Goal: Book appointment/travel/reservation

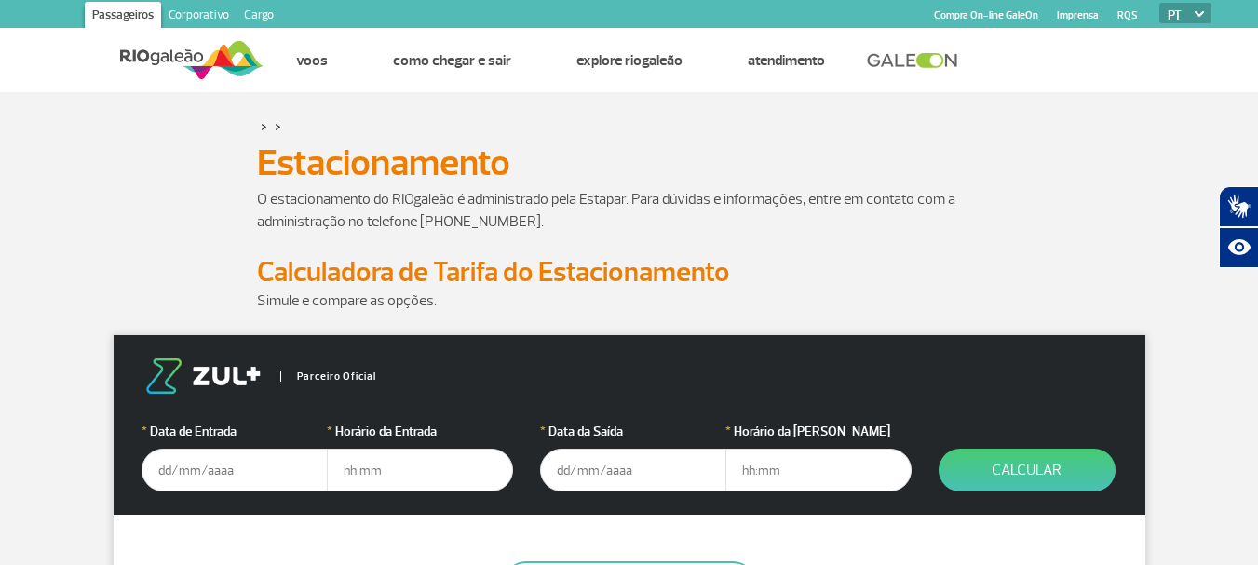
click at [167, 471] on input "text" at bounding box center [235, 470] width 186 height 43
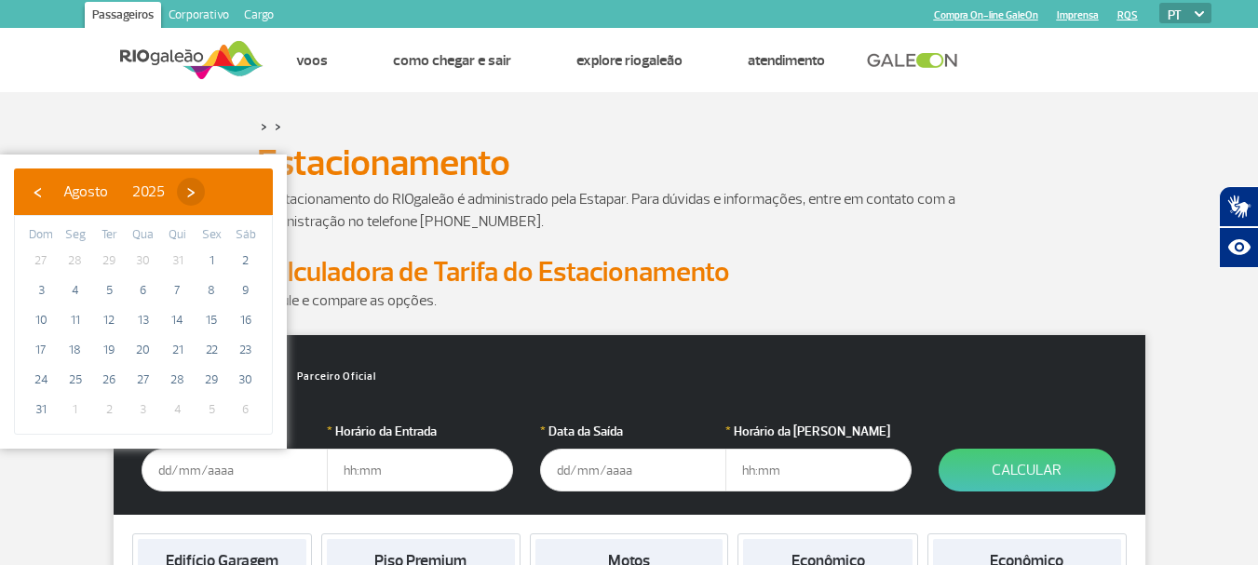
click at [205, 190] on span "›" at bounding box center [191, 192] width 28 height 28
click at [185, 260] on span "4" at bounding box center [178, 261] width 30 height 30
type input "[DATE]"
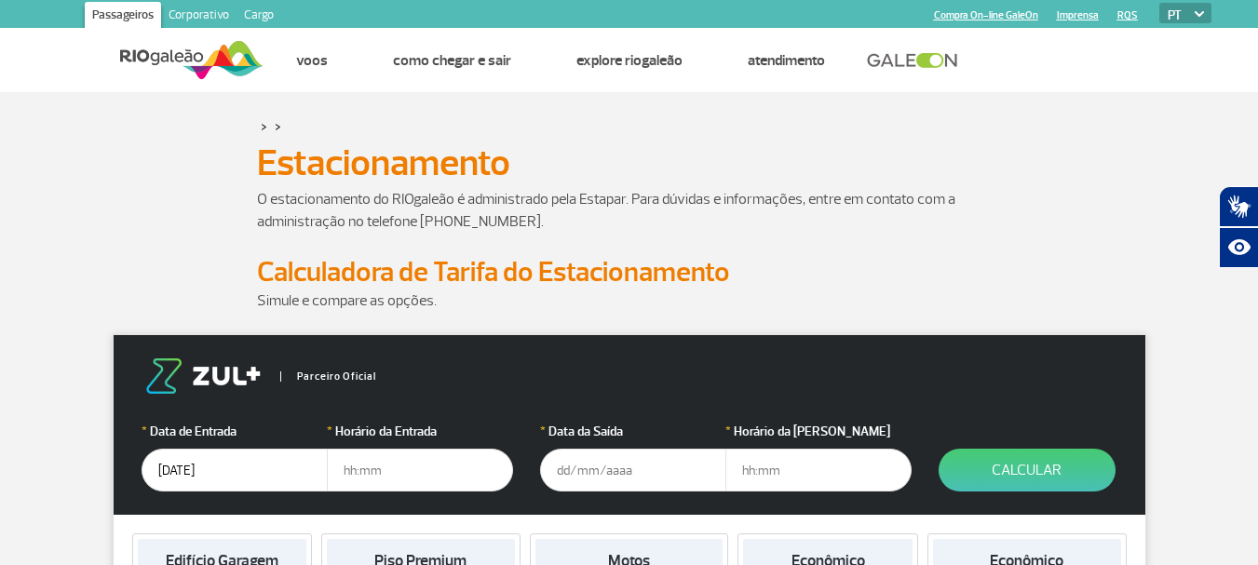
click at [370, 467] on input "text" at bounding box center [420, 470] width 186 height 43
click at [354, 476] on input "text" at bounding box center [420, 470] width 186 height 43
type input "13:00"
click at [552, 472] on input "text" at bounding box center [633, 470] width 186 height 43
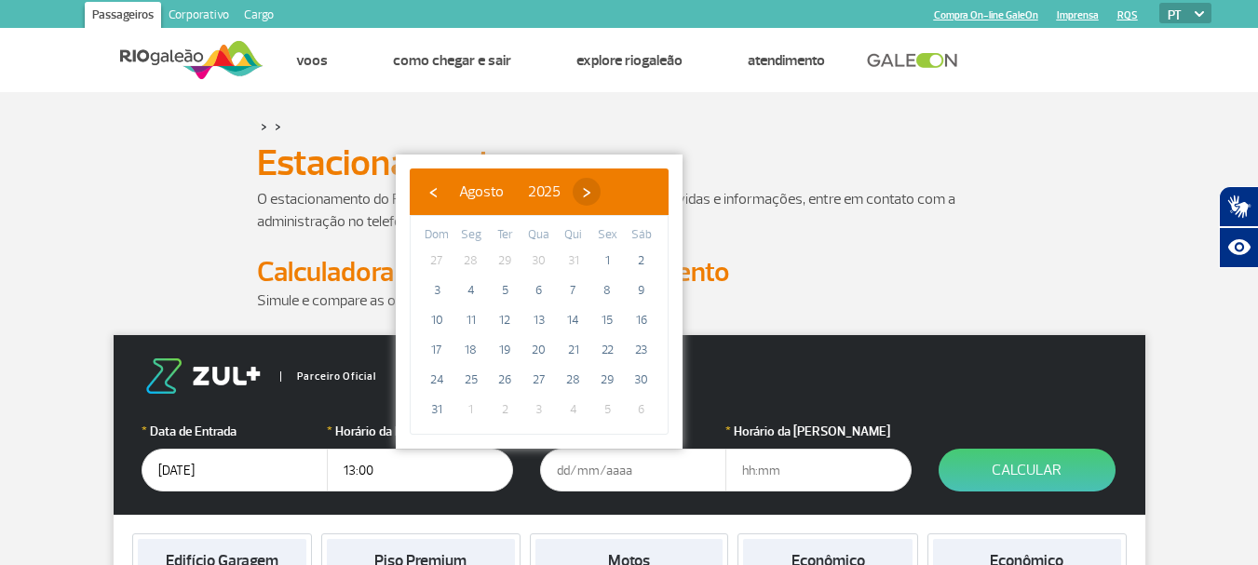
click at [601, 183] on span "›" at bounding box center [587, 192] width 28 height 28
click at [474, 292] on span "8" at bounding box center [471, 291] width 30 height 30
type input "[DATE]"
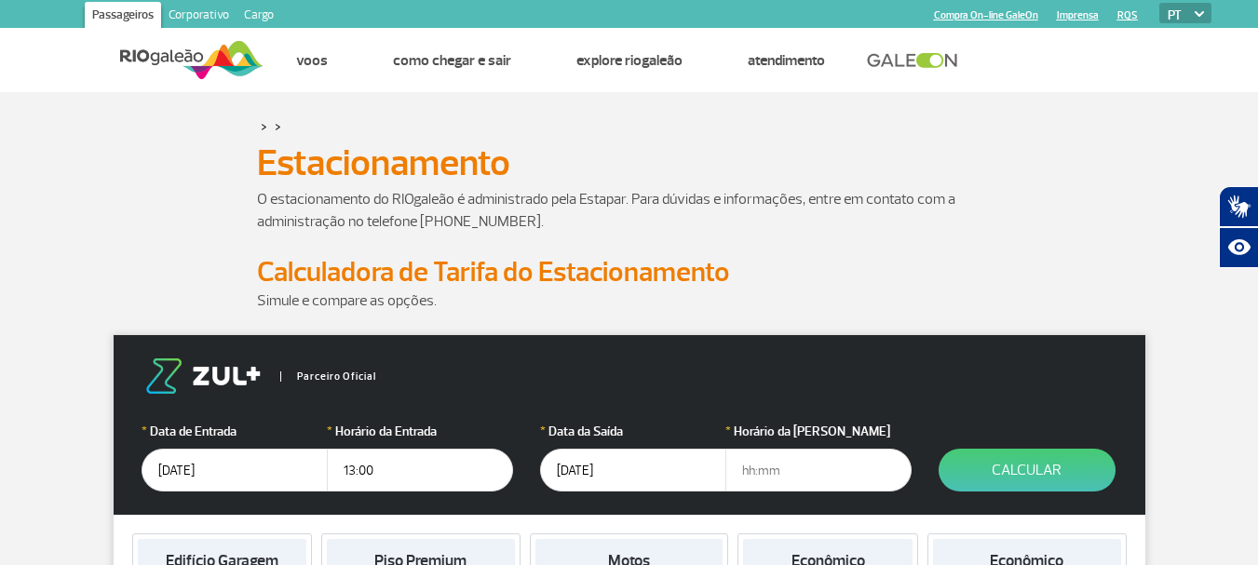
click at [754, 480] on input "text" at bounding box center [819, 470] width 186 height 43
type input "06:20"
click at [1003, 456] on button "Calcular" at bounding box center [1027, 470] width 177 height 43
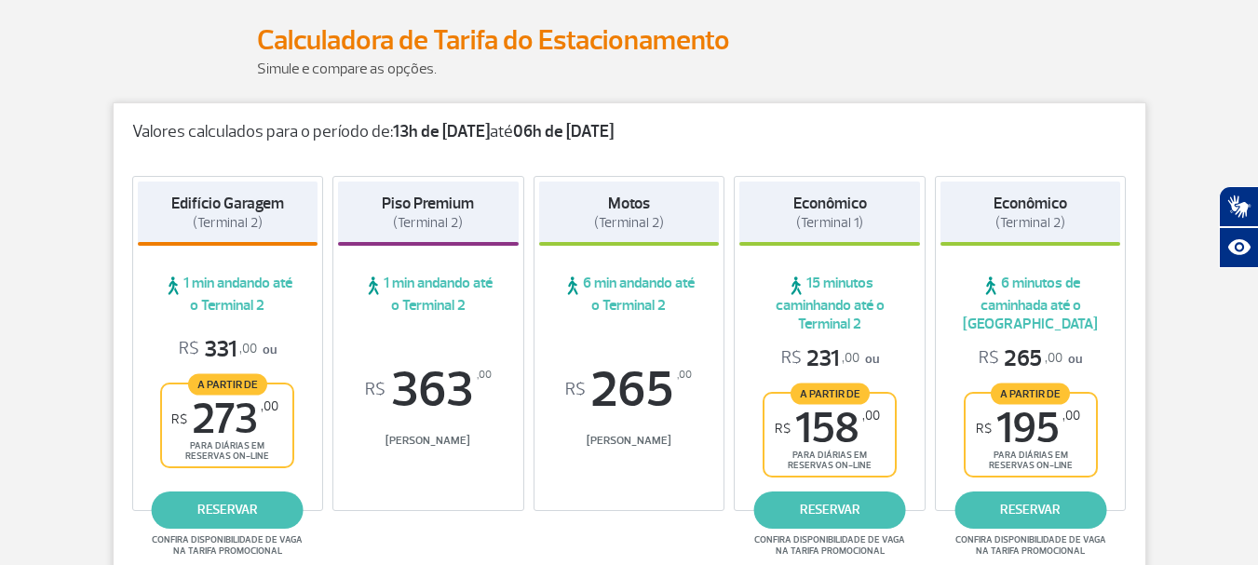
scroll to position [279, 0]
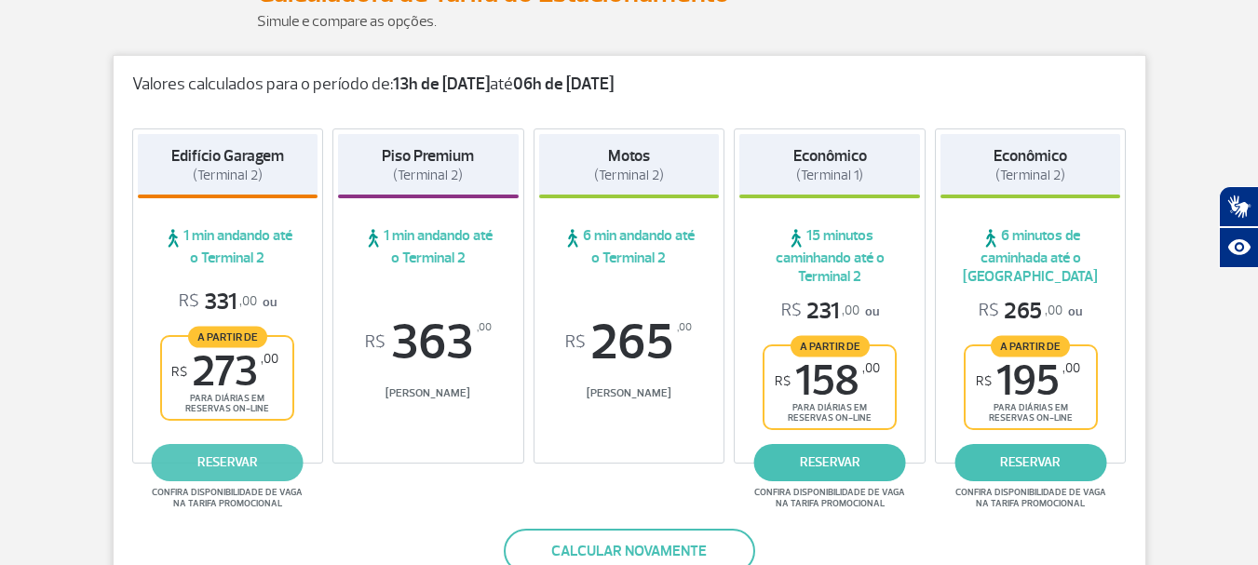
click at [211, 463] on link "reservar" at bounding box center [228, 462] width 152 height 37
